Goal: Check status: Check status

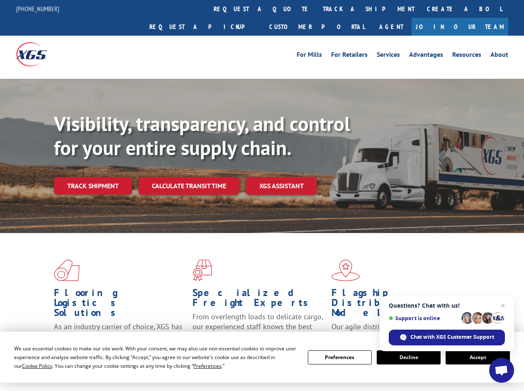
click at [262, 196] on div "Visibility, transparency, and control for your entire supply chain. Track shipm…" at bounding box center [289, 170] width 470 height 116
click at [29, 366] on span "Cookie Policy" at bounding box center [37, 366] width 30 height 7
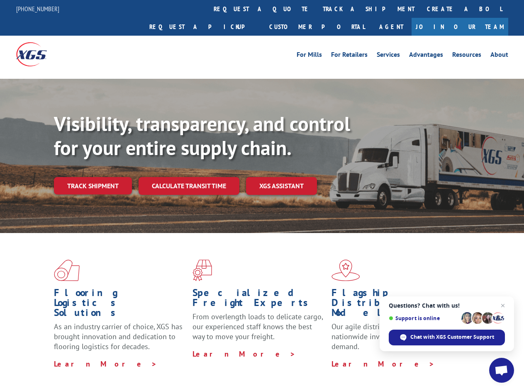
click at [200, 366] on div "Flooring Logistics Solutions As an industry carrier of choice, XGS has brought …" at bounding box center [262, 316] width 524 height 167
click at [340, 358] on div "Flooring Logistics Solutions As an industry carrier of choice, XGS has brought …" at bounding box center [262, 314] width 524 height 162
click at [409, 358] on div "Flooring Logistics Solutions As an industry carrier of choice, XGS has brought …" at bounding box center [262, 314] width 524 height 162
click at [478, 358] on div "Flooring Logistics Solutions As an industry carrier of choice, XGS has brought …" at bounding box center [262, 314] width 524 height 162
click at [262, 196] on div "Visibility, transparency, and control for your entire supply chain. Track shipm…" at bounding box center [289, 170] width 470 height 116
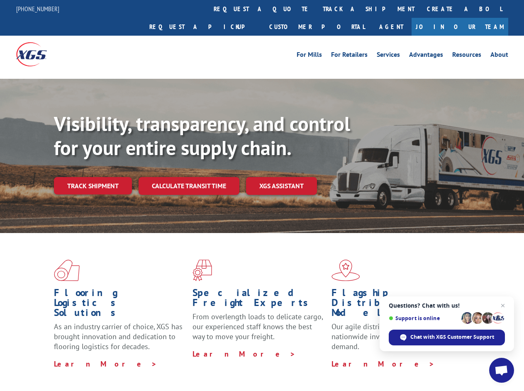
click at [317, 9] on link "track a shipment" at bounding box center [369, 9] width 104 height 18
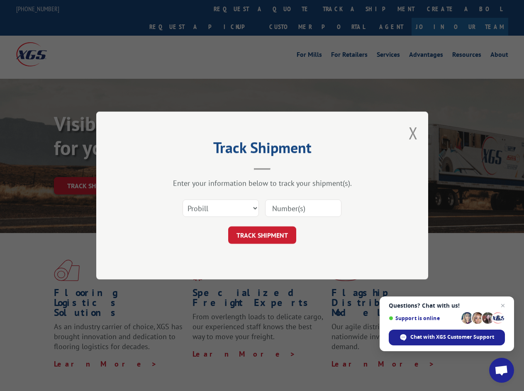
click at [290, 9] on div "Track Shipment Enter your information below to track your shipment(s). Select c…" at bounding box center [262, 195] width 524 height 391
click at [342, 9] on div "Track Shipment Enter your information below to track your shipment(s). Select c…" at bounding box center [262, 195] width 524 height 391
